Goal: Task Accomplishment & Management: Manage account settings

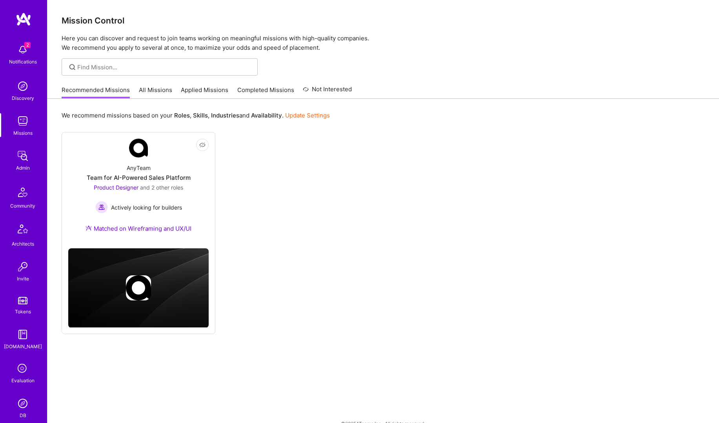
scroll to position [77, 0]
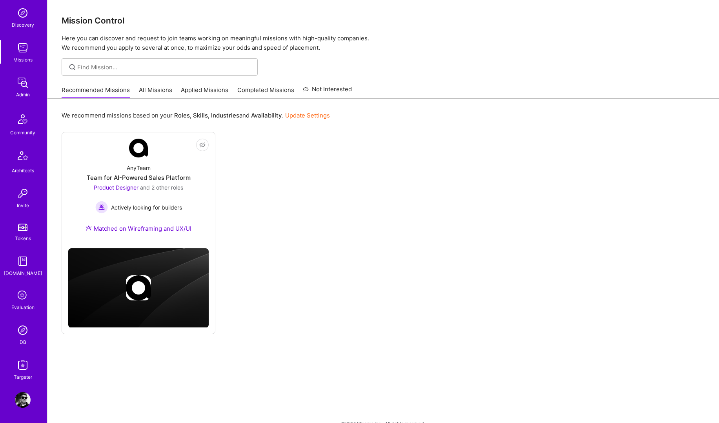
click at [22, 395] on img at bounding box center [23, 401] width 16 height 16
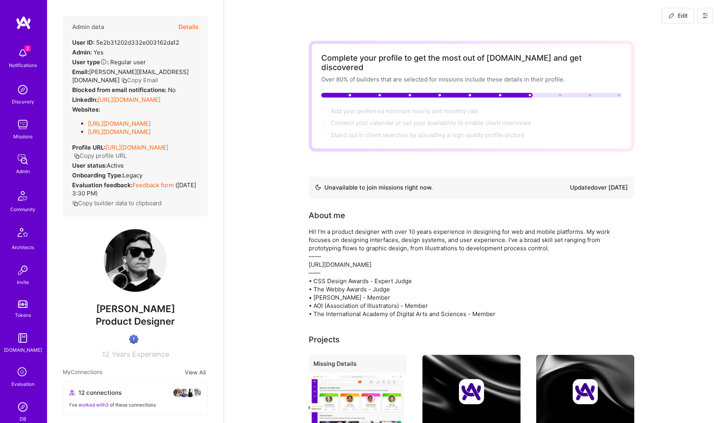
click at [24, 93] on img at bounding box center [23, 90] width 16 height 16
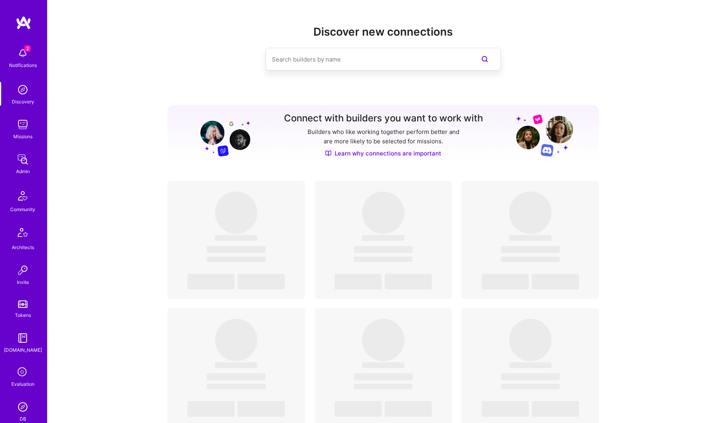
click at [17, 127] on img at bounding box center [23, 125] width 16 height 16
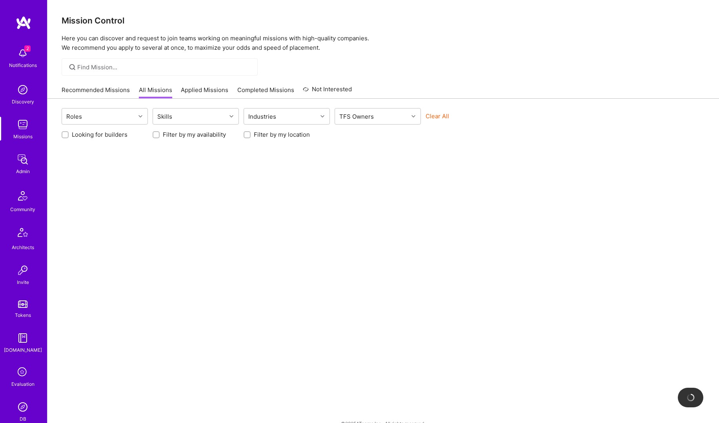
click at [446, 116] on button "Clear All" at bounding box center [437, 116] width 24 height 8
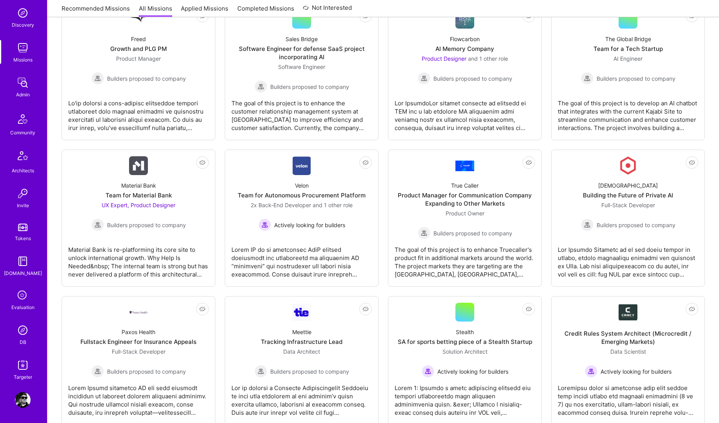
scroll to position [1191, 0]
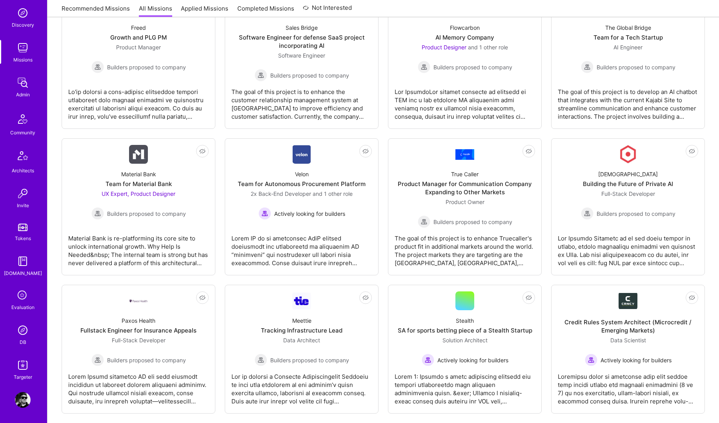
click at [24, 394] on img at bounding box center [23, 401] width 16 height 16
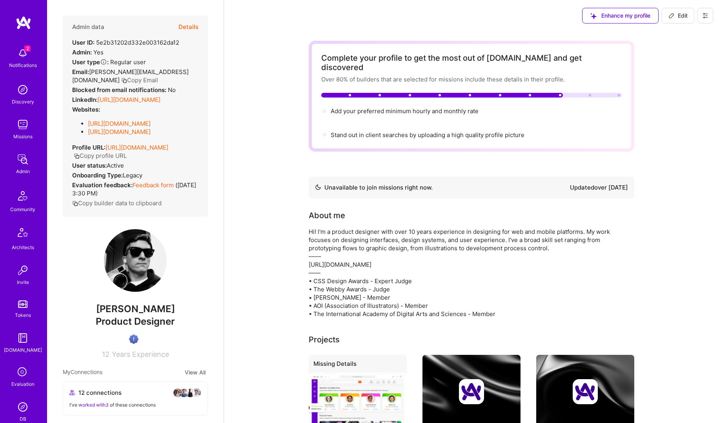
click at [707, 19] on button at bounding box center [705, 16] width 16 height 16
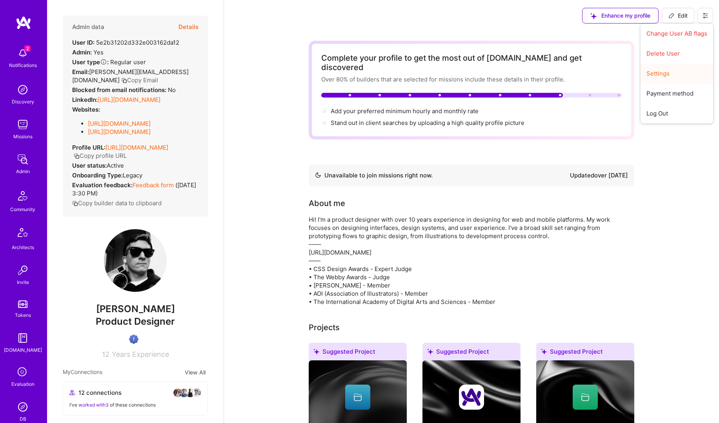
click at [665, 73] on button "Settings" at bounding box center [676, 74] width 73 height 20
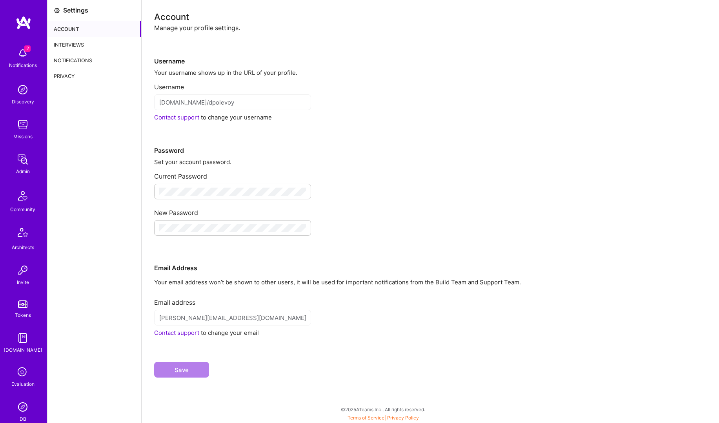
click at [80, 47] on div "Interviews" at bounding box center [94, 45] width 94 height 16
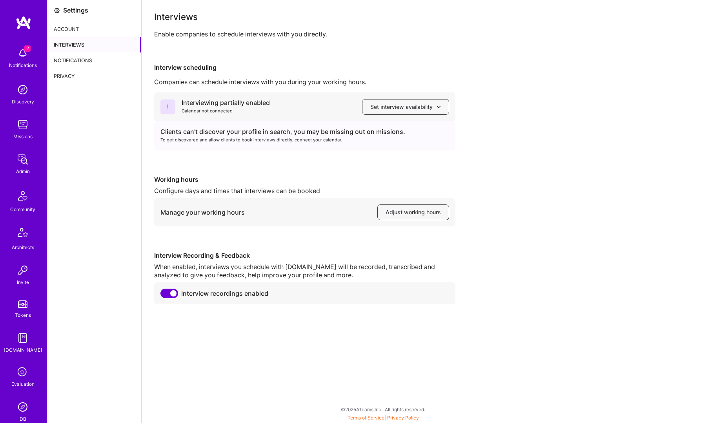
click at [81, 55] on div "Notifications" at bounding box center [94, 61] width 94 height 16
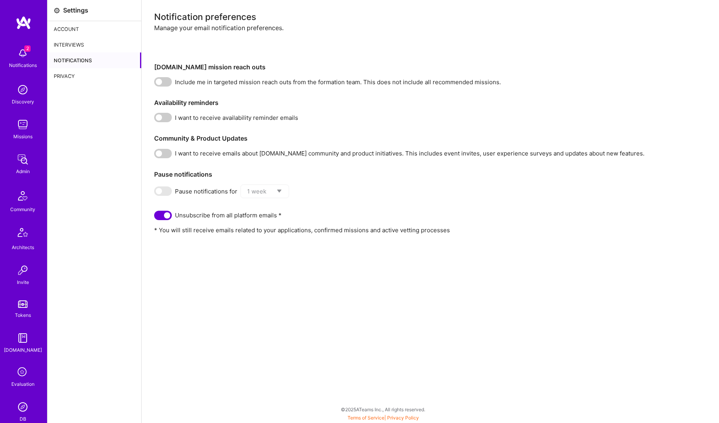
click at [81, 46] on div "Interviews" at bounding box center [94, 45] width 94 height 16
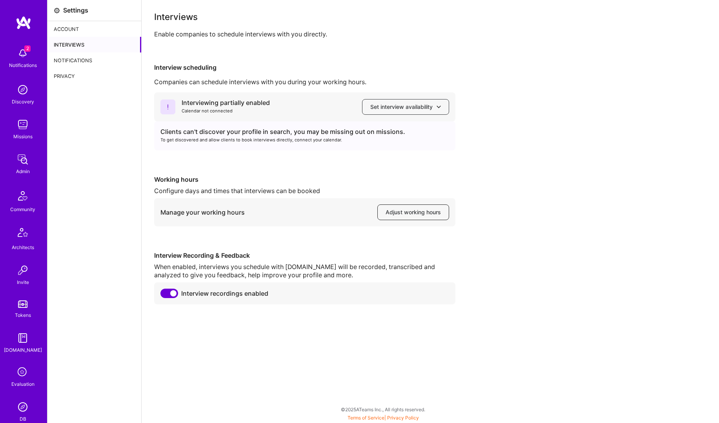
click at [399, 216] on button "Adjust working hours" at bounding box center [413, 213] width 72 height 16
